Goal: Information Seeking & Learning: Learn about a topic

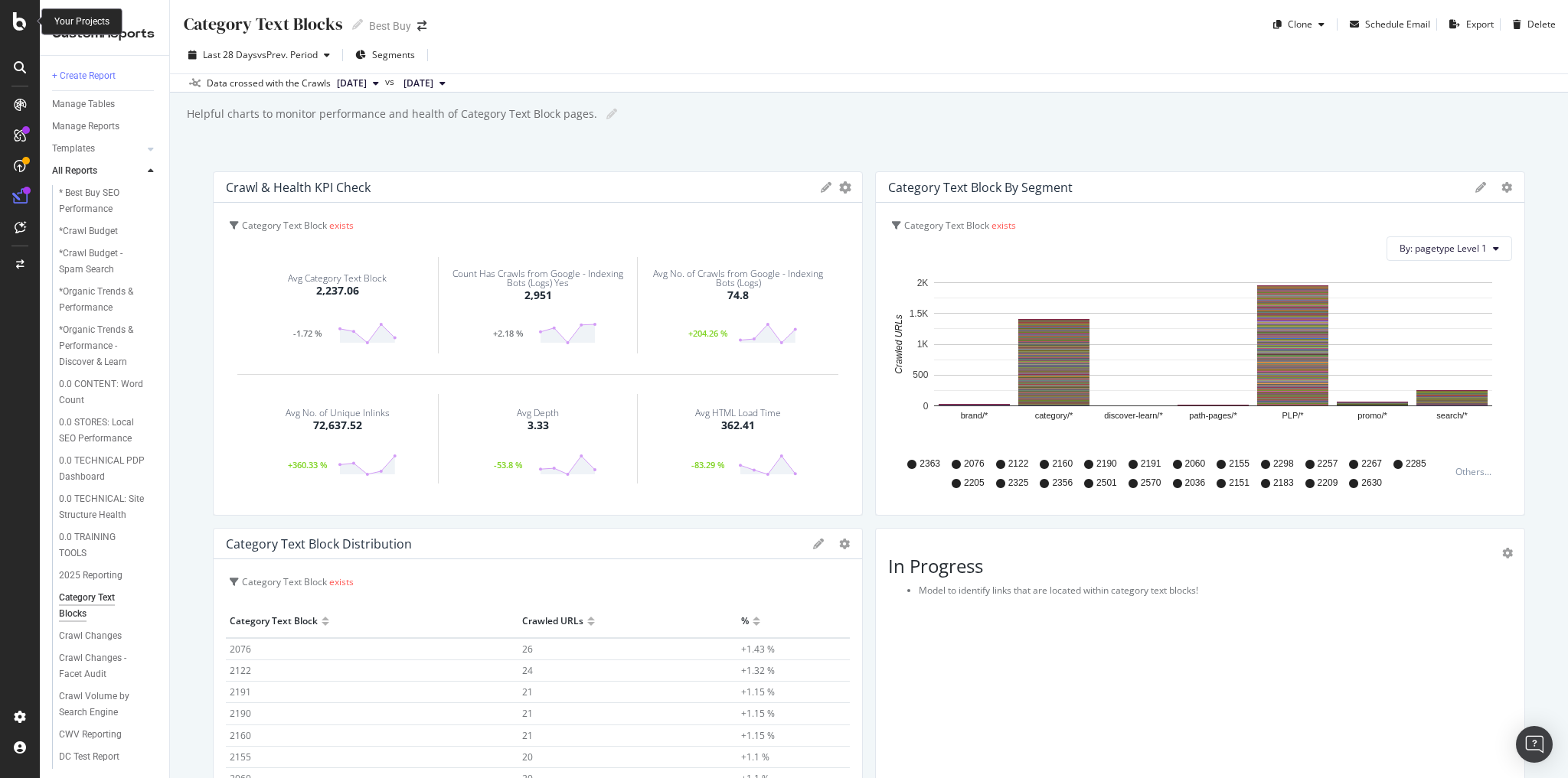
click at [25, 24] on icon at bounding box center [19, 21] width 14 height 18
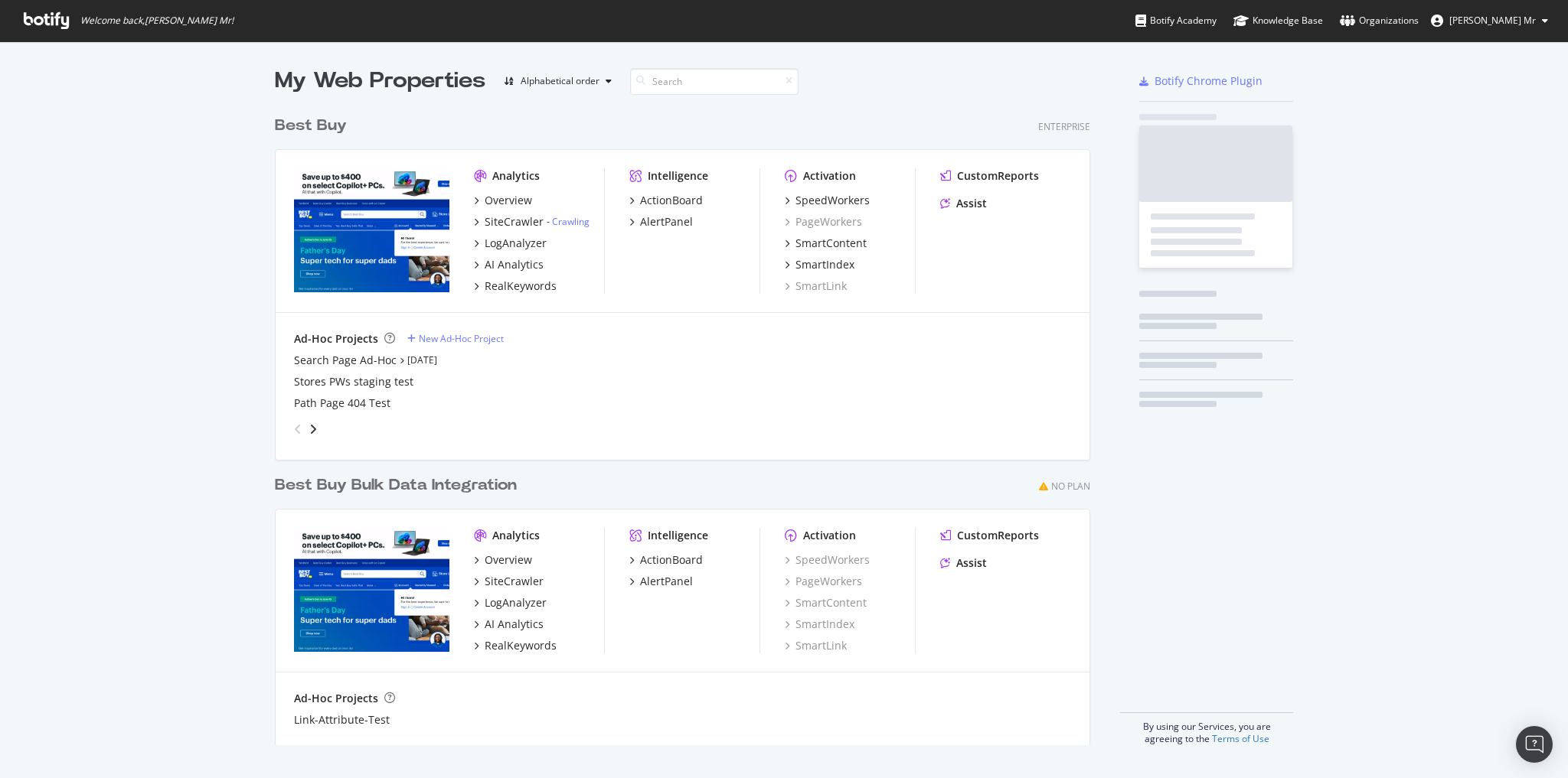
scroll to position [768, 1549]
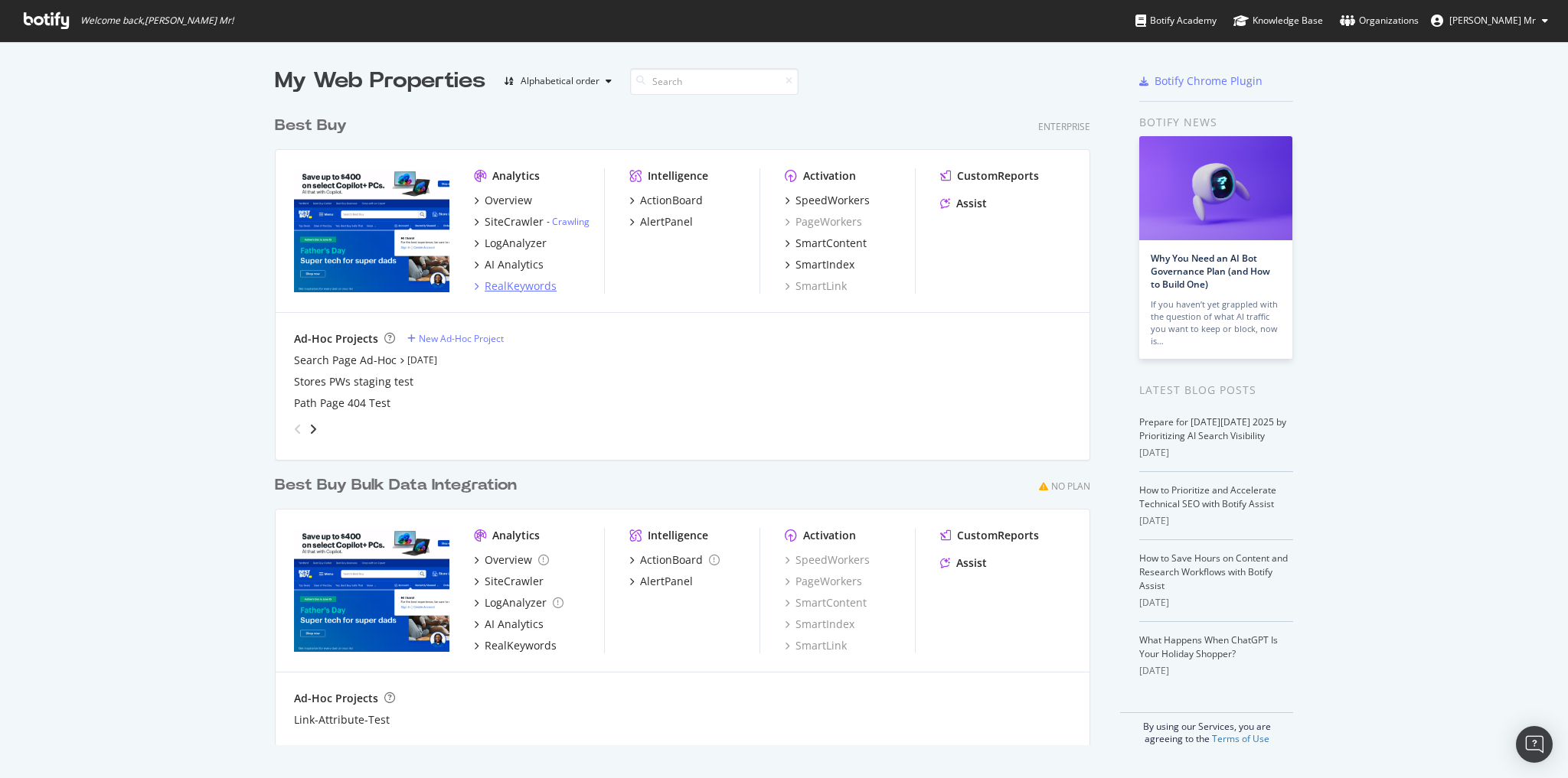
click at [510, 286] on div "RealKeywords" at bounding box center [521, 286] width 72 height 15
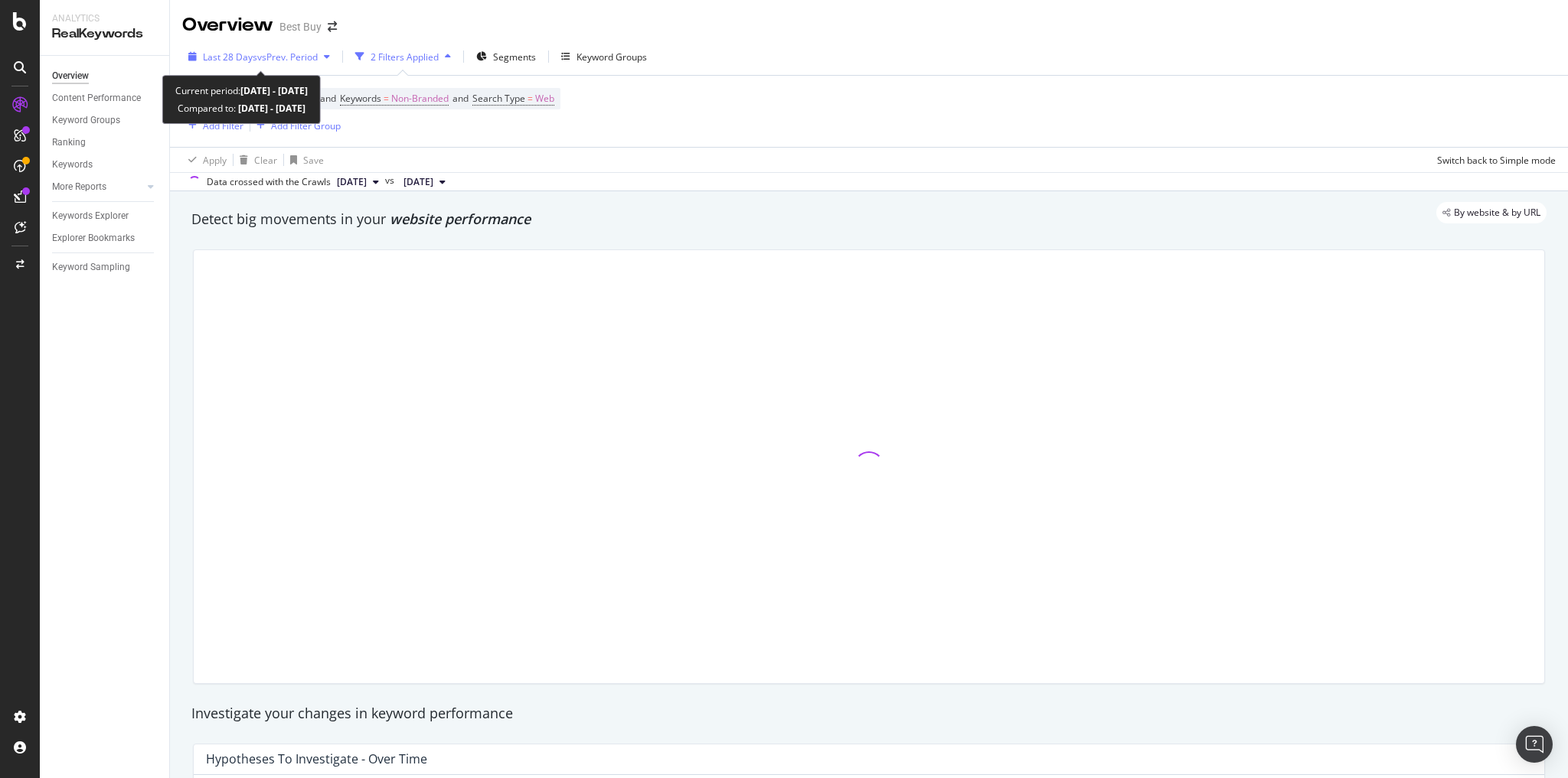
click at [271, 55] on span "vs Prev. Period" at bounding box center [287, 56] width 60 height 13
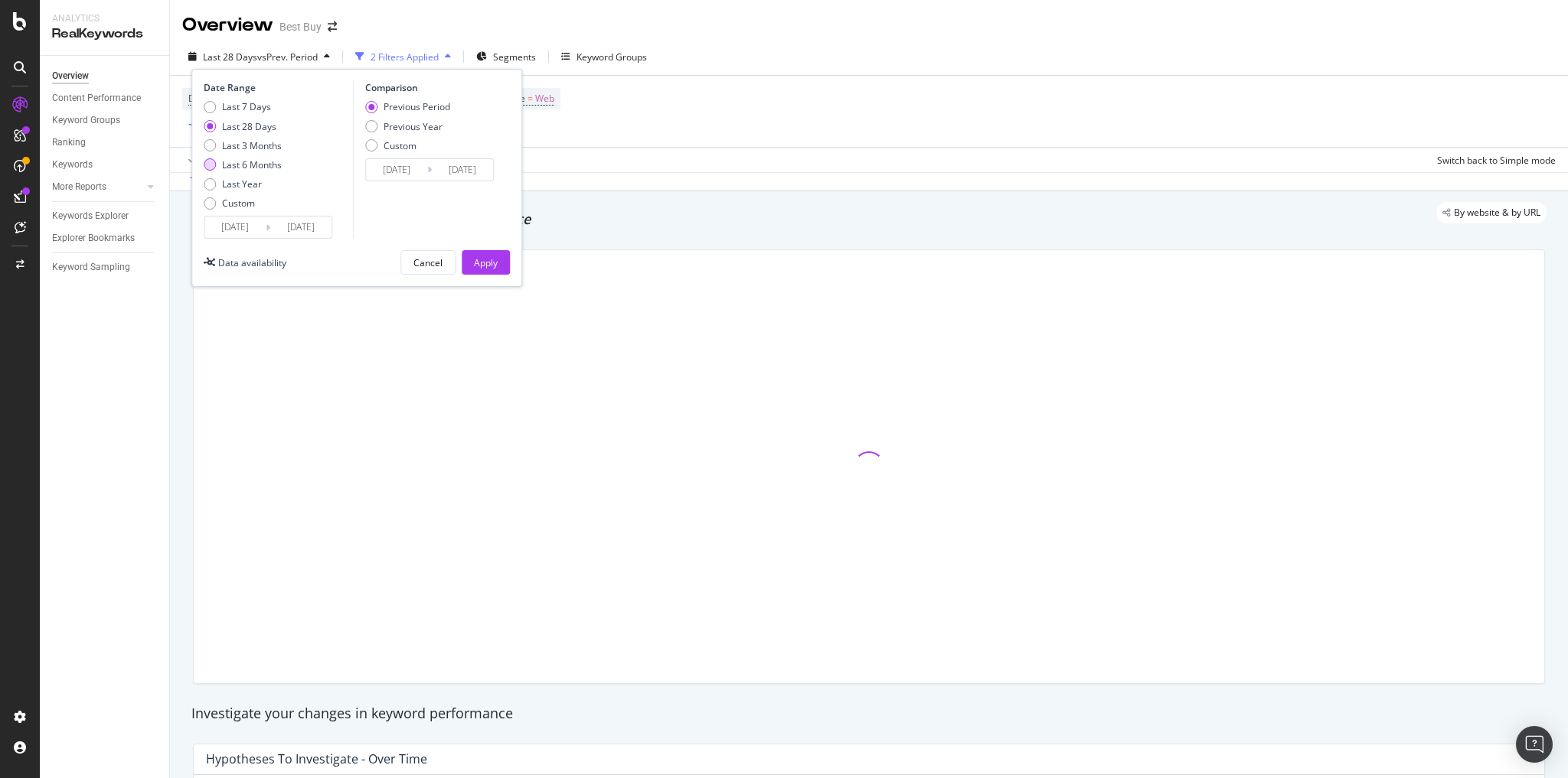
click at [218, 161] on div "Last 6 Months" at bounding box center [243, 165] width 78 height 13
type input "[DATE]"
click at [479, 265] on div "Apply" at bounding box center [486, 263] width 24 height 13
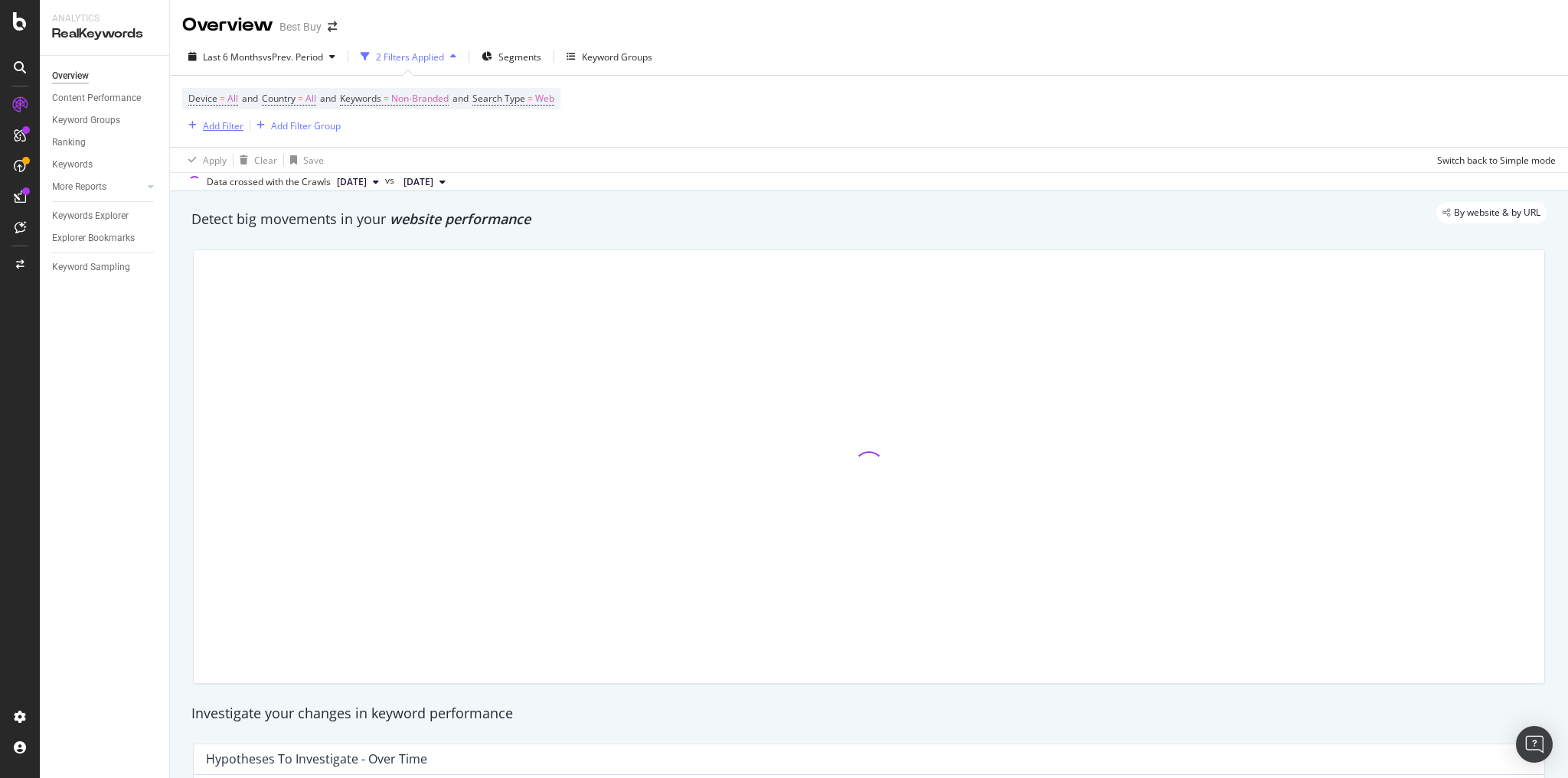
click at [229, 126] on div "Add Filter" at bounding box center [223, 126] width 41 height 13
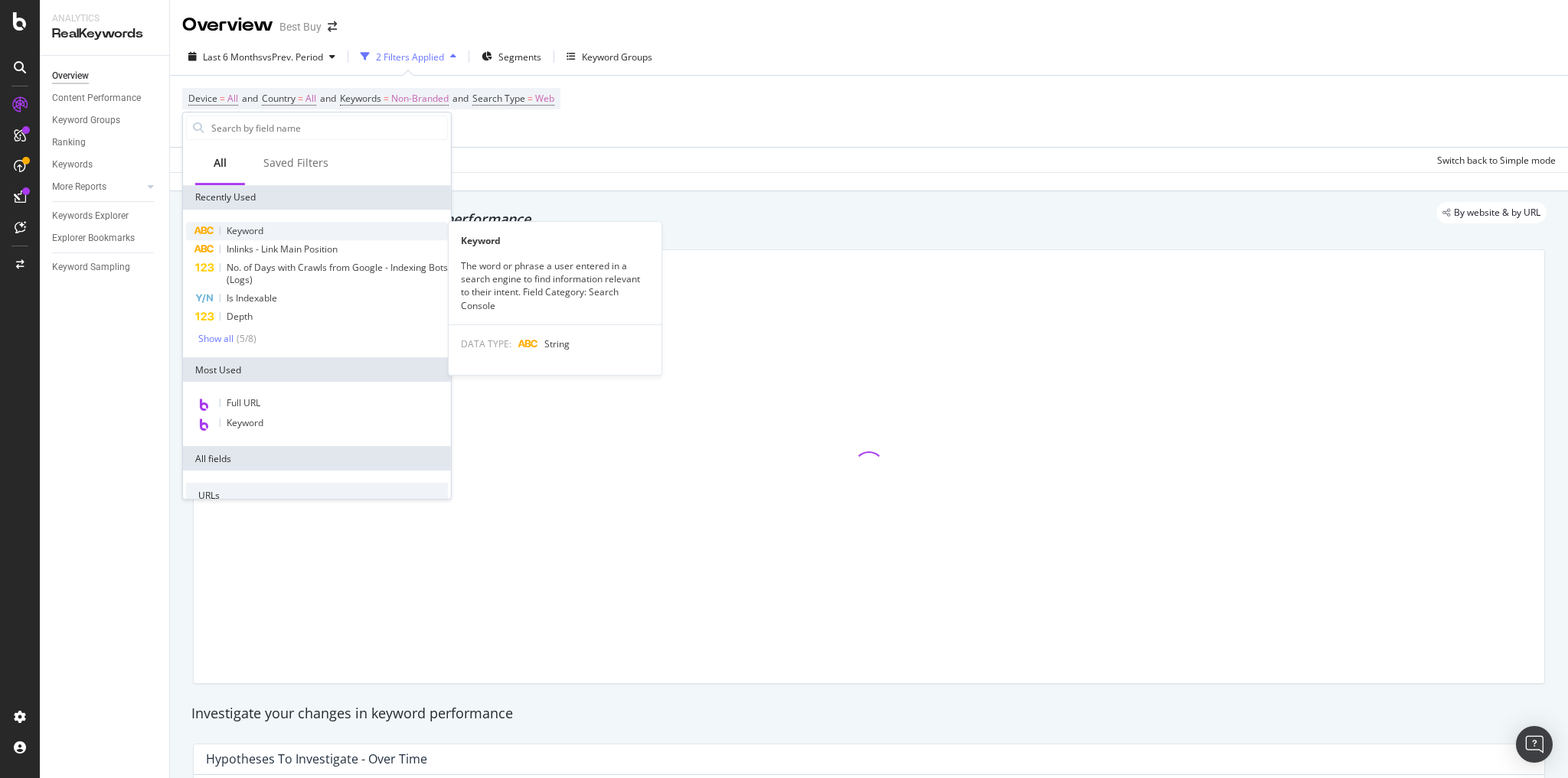
click at [248, 232] on span "Keyword" at bounding box center [245, 231] width 37 height 13
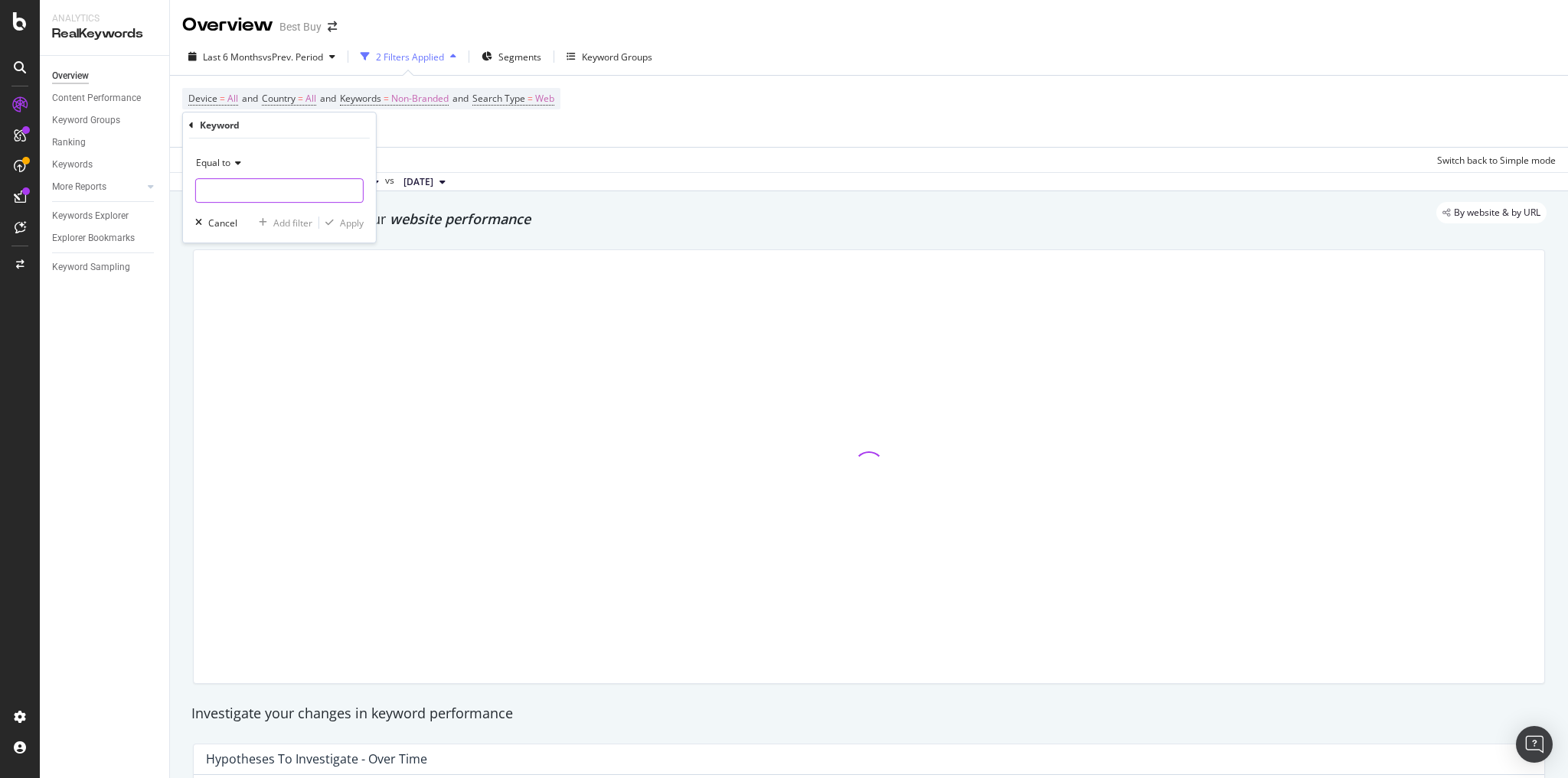
drag, startPoint x: 223, startPoint y: 190, endPoint x: 231, endPoint y: 185, distance: 9.4
click at [224, 189] on input "text" at bounding box center [279, 190] width 167 height 25
click at [242, 164] on div "Equal to" at bounding box center [279, 163] width 169 height 25
click at [242, 309] on div "Contains" at bounding box center [281, 313] width 164 height 20
click at [242, 192] on input "text" at bounding box center [279, 190] width 167 height 25
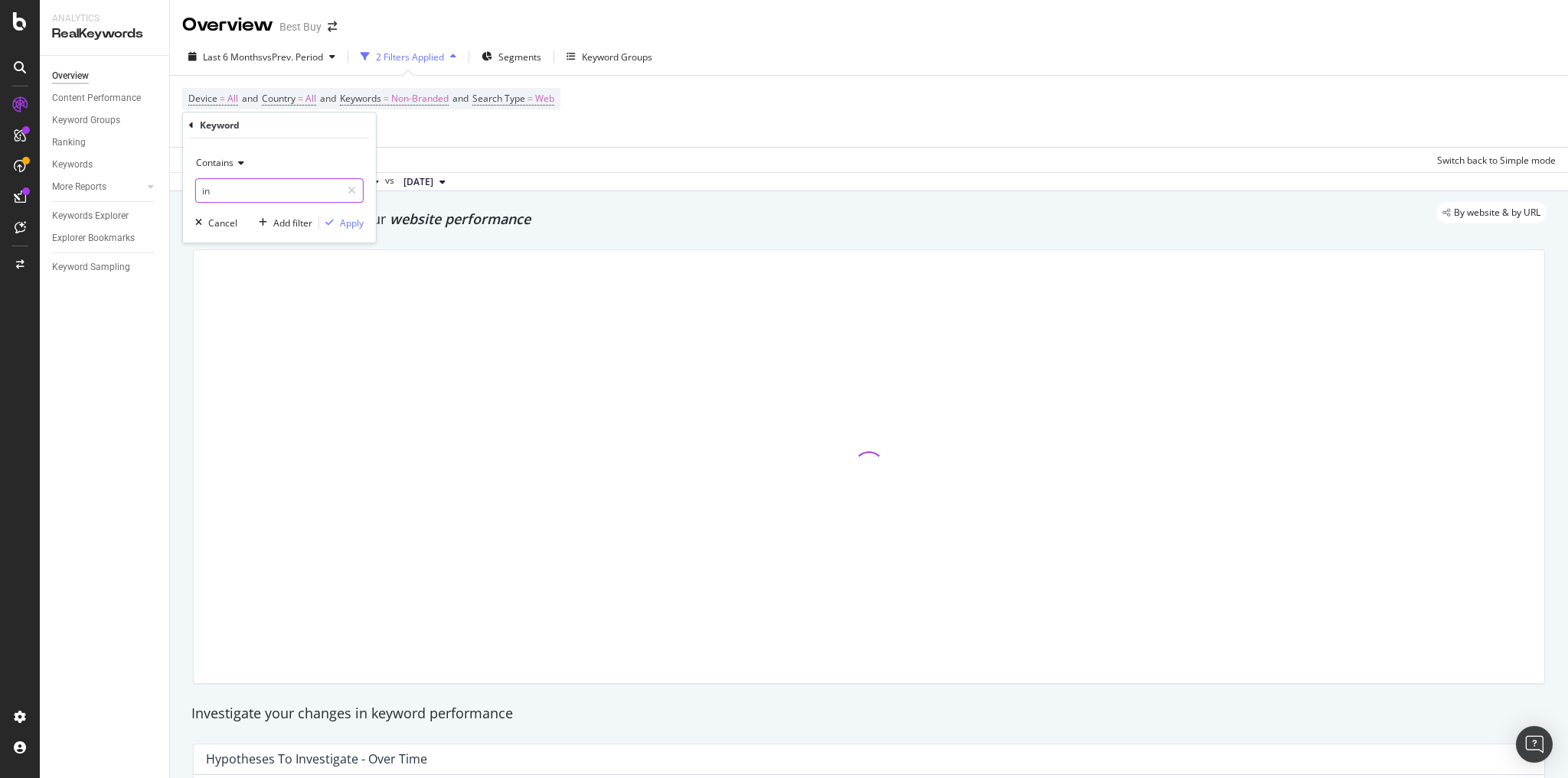
type input "i"
type input "performance headphones"
click at [338, 224] on div "button" at bounding box center [330, 223] width 21 height 10
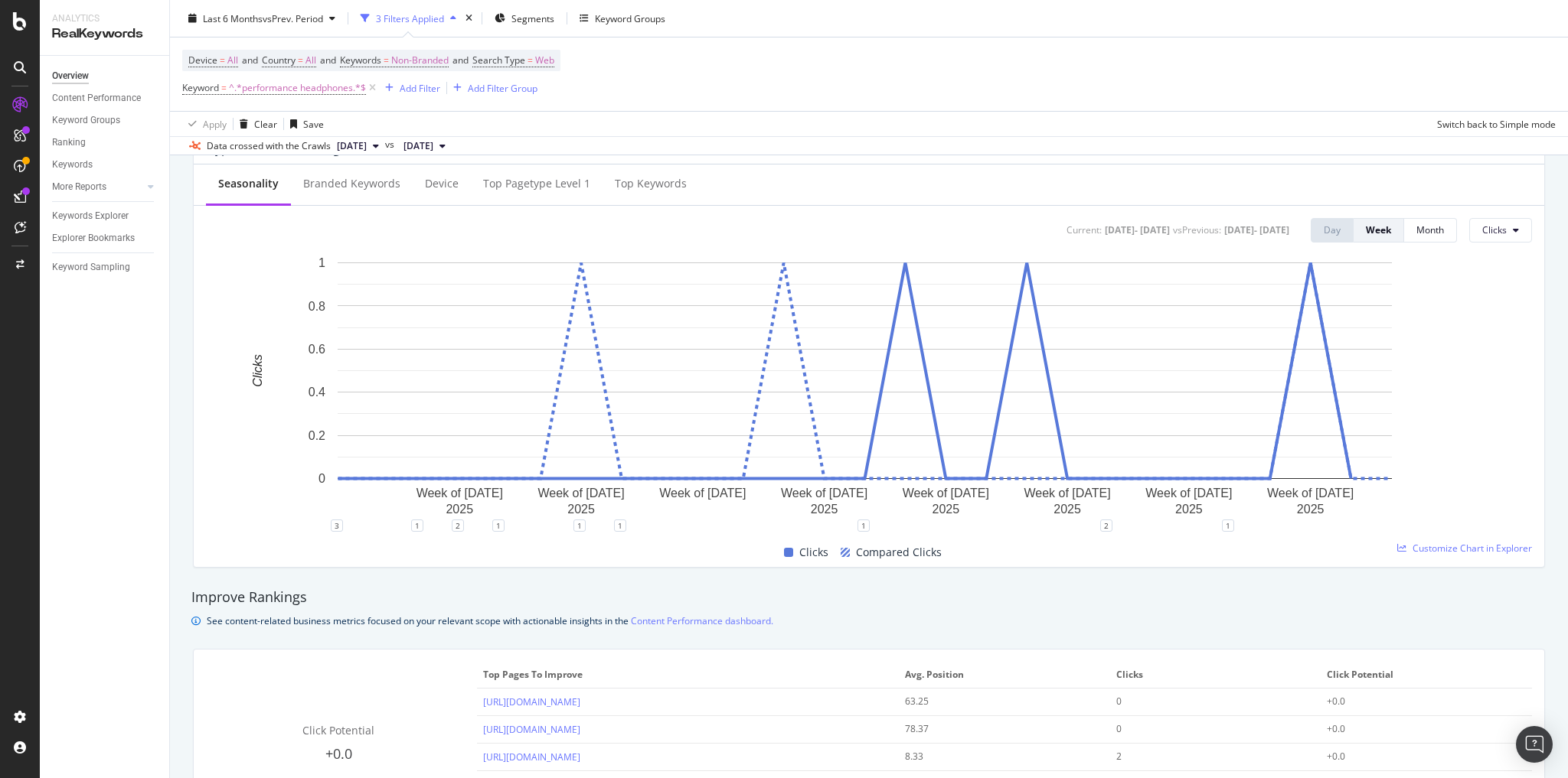
scroll to position [735, 0]
